Goal: Task Accomplishment & Management: Manage account settings

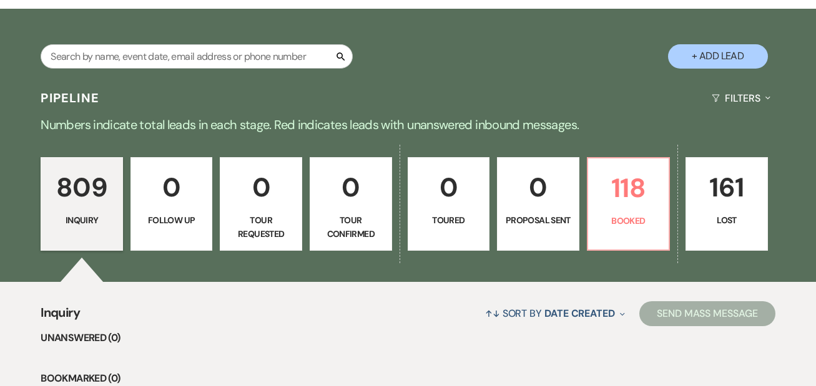
scroll to position [197, 0]
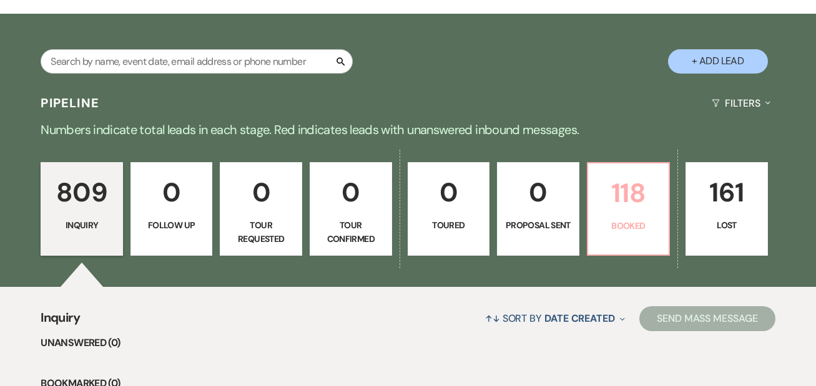
click at [636, 220] on p "Booked" at bounding box center [628, 226] width 66 height 14
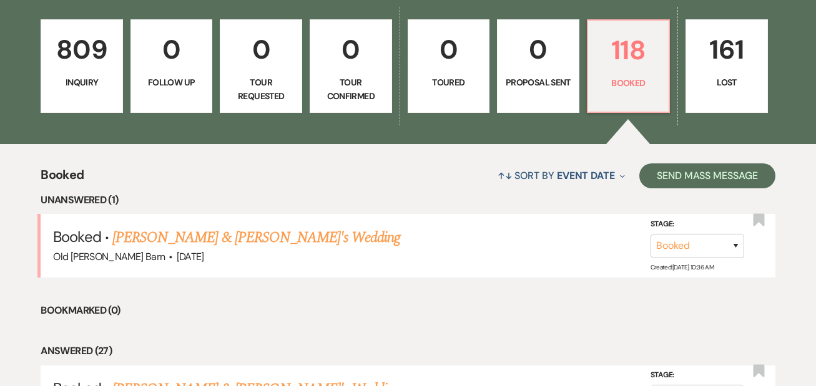
scroll to position [346, 0]
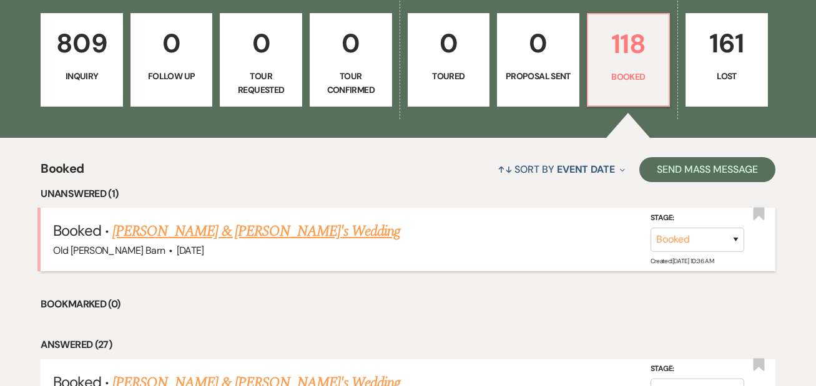
click at [255, 231] on link "[PERSON_NAME] & [PERSON_NAME]'s Wedding" at bounding box center [256, 231] width 288 height 22
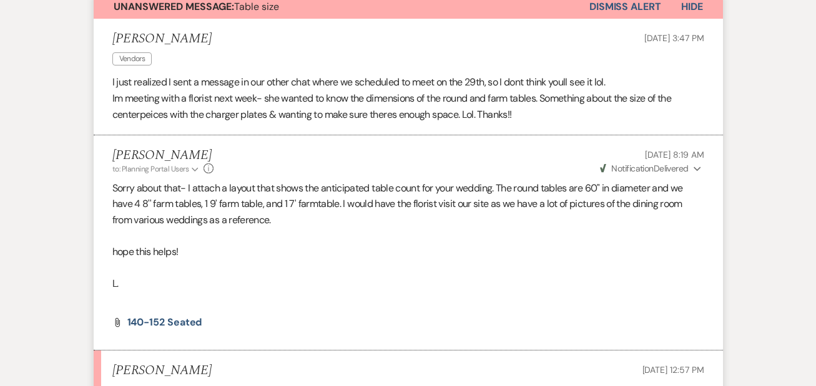
scroll to position [145, 0]
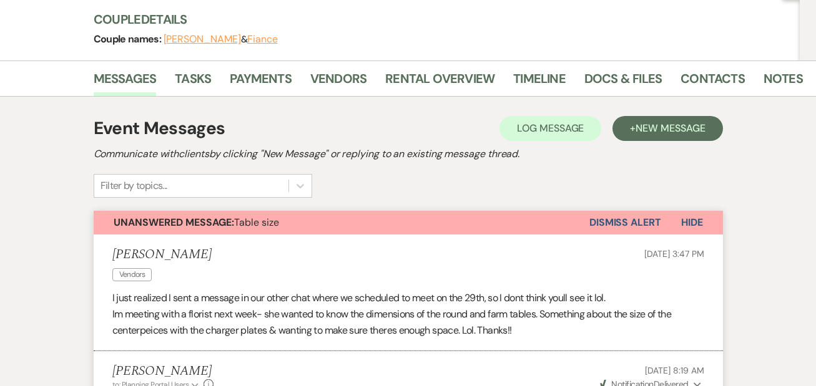
click at [642, 222] on button "Dismiss Alert" at bounding box center [625, 223] width 72 height 24
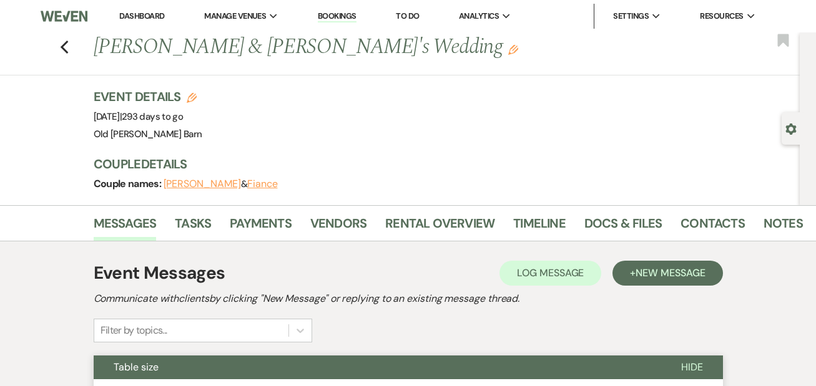
scroll to position [0, 0]
click at [66, 50] on icon "Previous" at bounding box center [64, 47] width 9 height 15
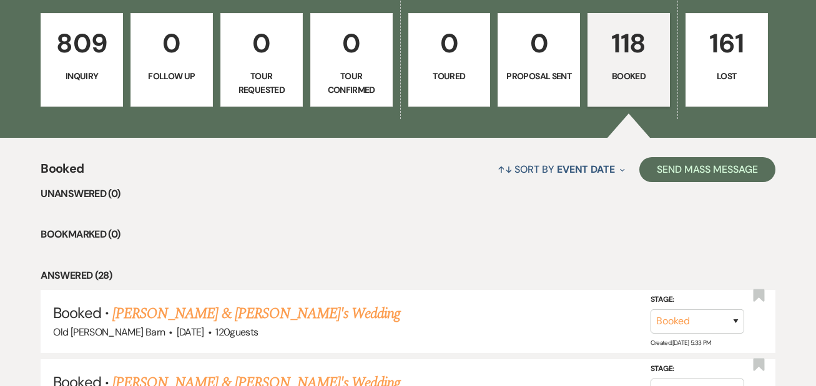
scroll to position [399, 0]
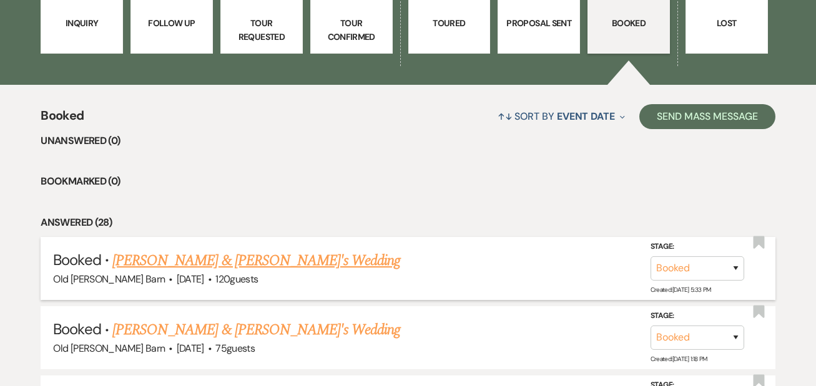
click at [286, 261] on link "[PERSON_NAME] & [PERSON_NAME]'s Wedding" at bounding box center [256, 261] width 288 height 22
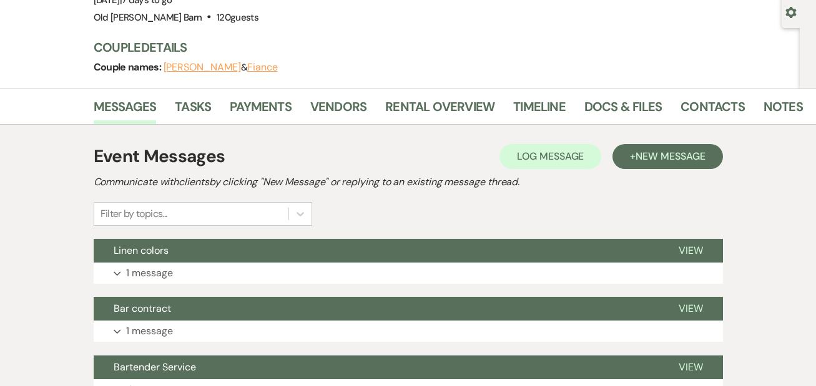
scroll to position [120, 0]
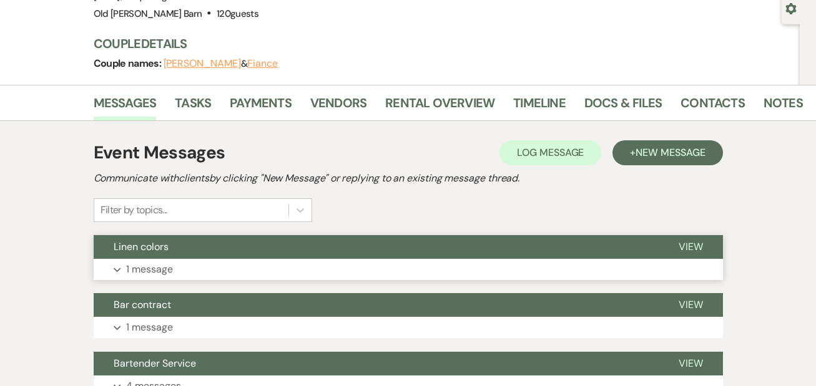
click at [695, 244] on span "View" at bounding box center [690, 246] width 24 height 13
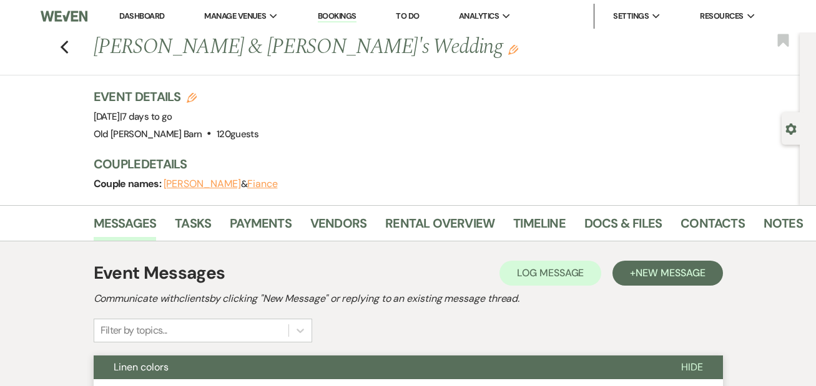
scroll to position [0, 0]
click at [599, 222] on link "Docs & Files" at bounding box center [622, 226] width 77 height 27
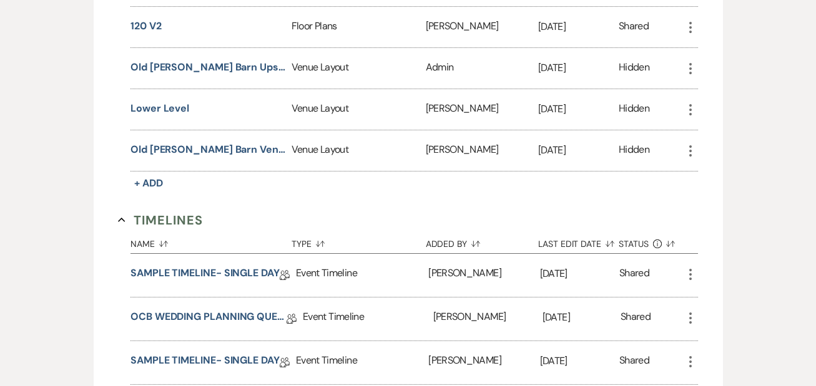
scroll to position [682, 0]
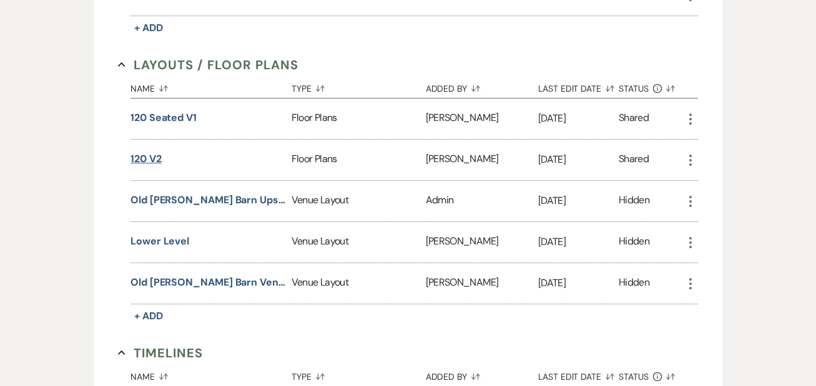
click at [153, 157] on button "120 v2" at bounding box center [145, 159] width 31 height 15
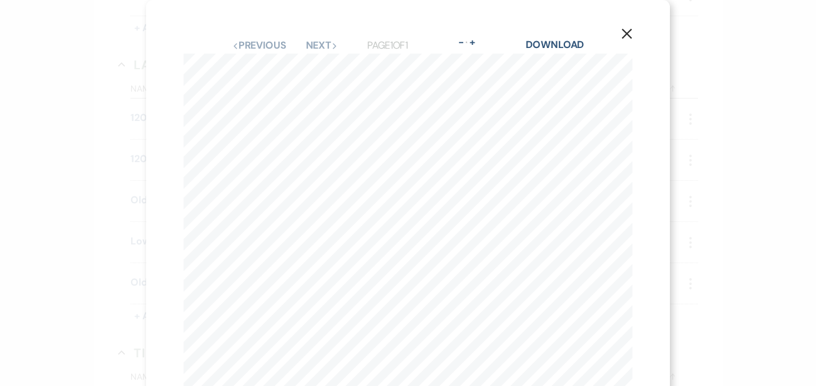
click at [627, 33] on use "button" at bounding box center [627, 34] width 10 height 10
